Goal: Task Accomplishment & Management: Manage account settings

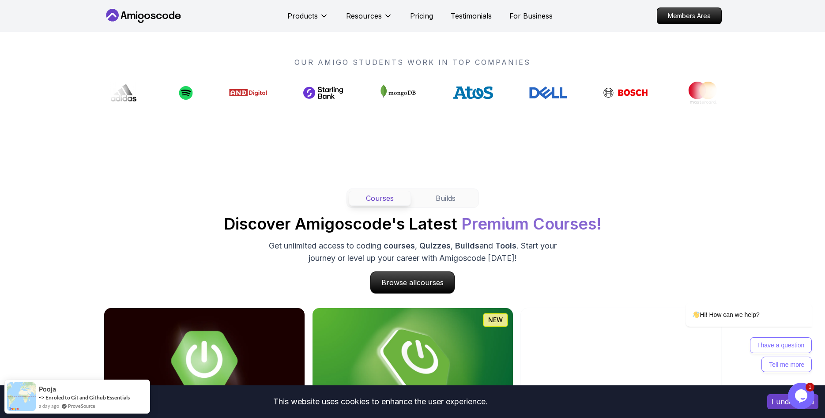
scroll to position [991, 0]
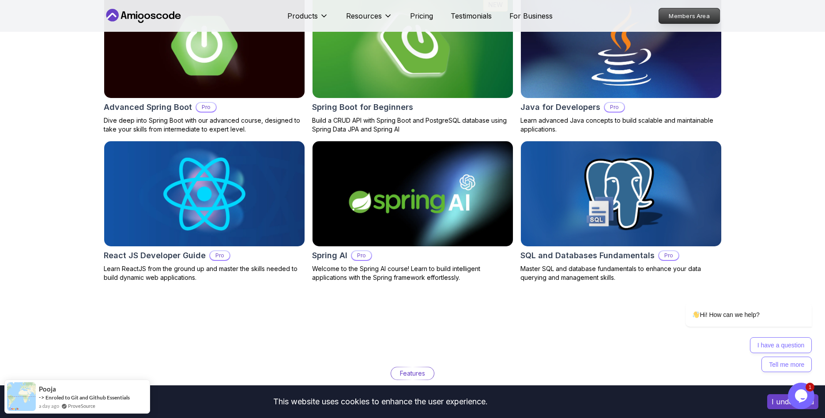
click at [679, 12] on p "Members Area" at bounding box center [689, 15] width 61 height 15
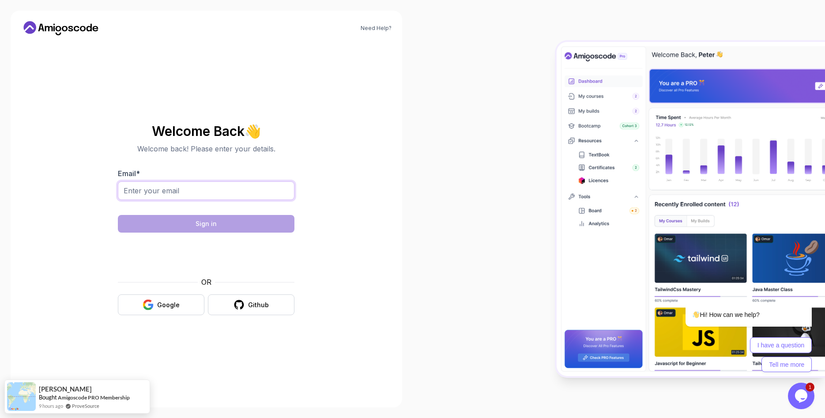
click at [245, 187] on input "Email *" at bounding box center [206, 190] width 177 height 19
click at [118, 200] on div at bounding box center [118, 200] width 0 height 0
click at [263, 191] on input "Email *" at bounding box center [206, 190] width 177 height 19
click at [211, 188] on input "Email *" at bounding box center [206, 190] width 177 height 19
click at [118, 200] on div at bounding box center [118, 200] width 0 height 0
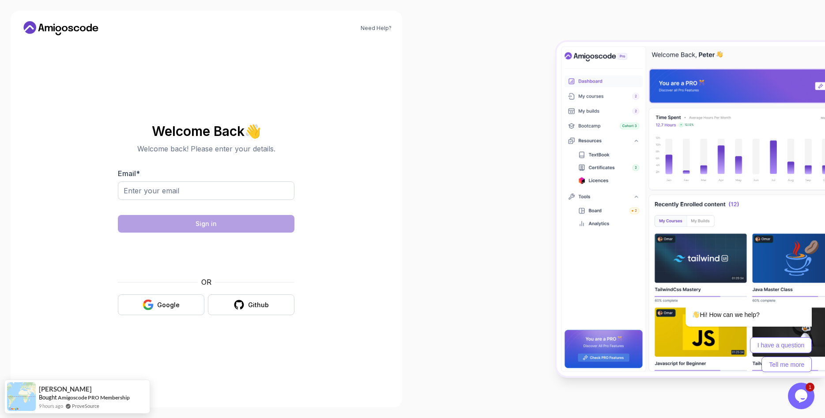
click at [346, 144] on section "Welcome Back 👋 Welcome back! Please enter your details. Email * Sign in OR Goog…" at bounding box center [206, 219] width 297 height 209
click at [170, 305] on div "Google" at bounding box center [168, 305] width 23 height 9
